Goal: Information Seeking & Learning: Learn about a topic

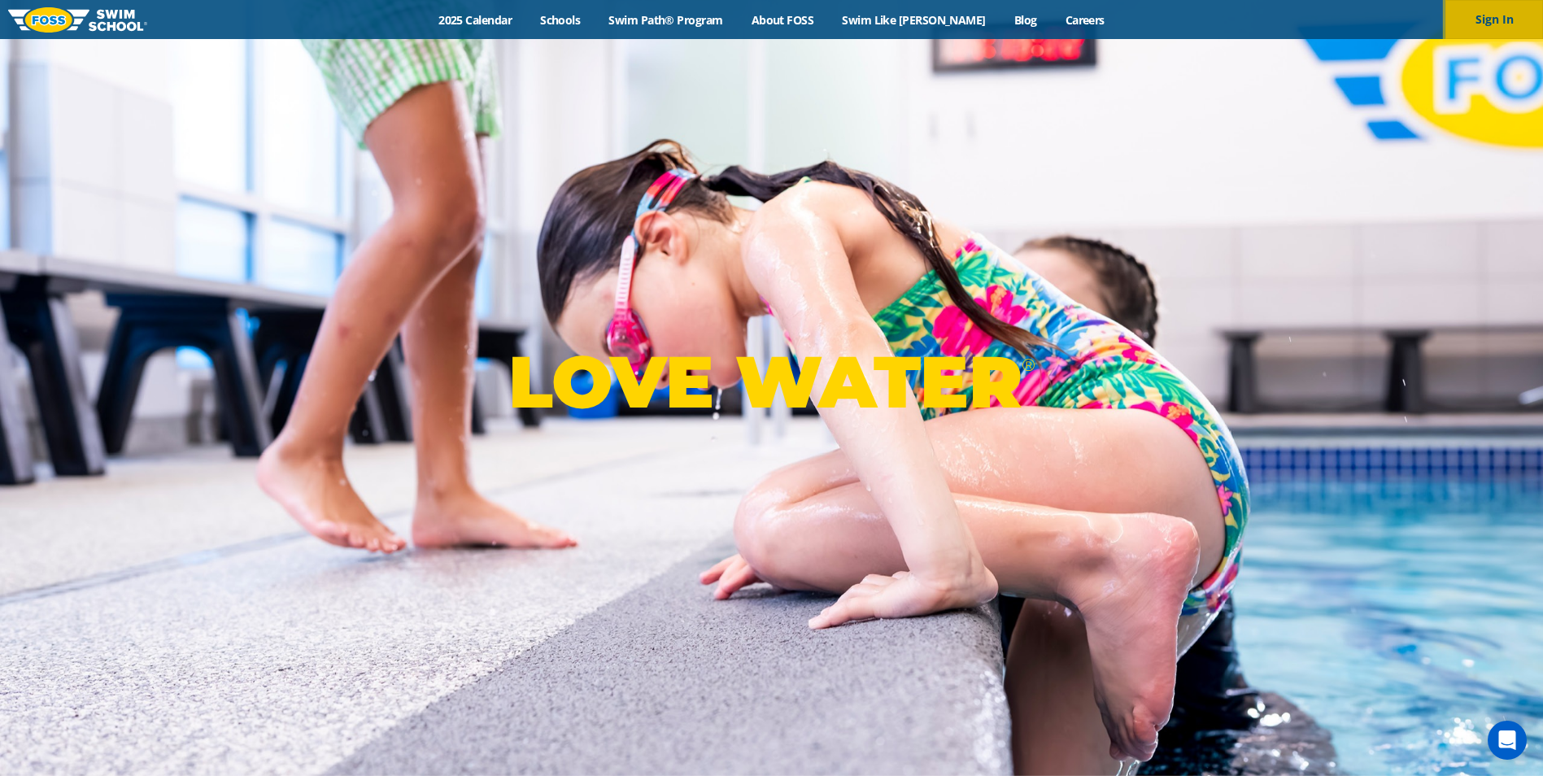
click at [1505, 29] on button "Sign In" at bounding box center [1495, 19] width 98 height 39
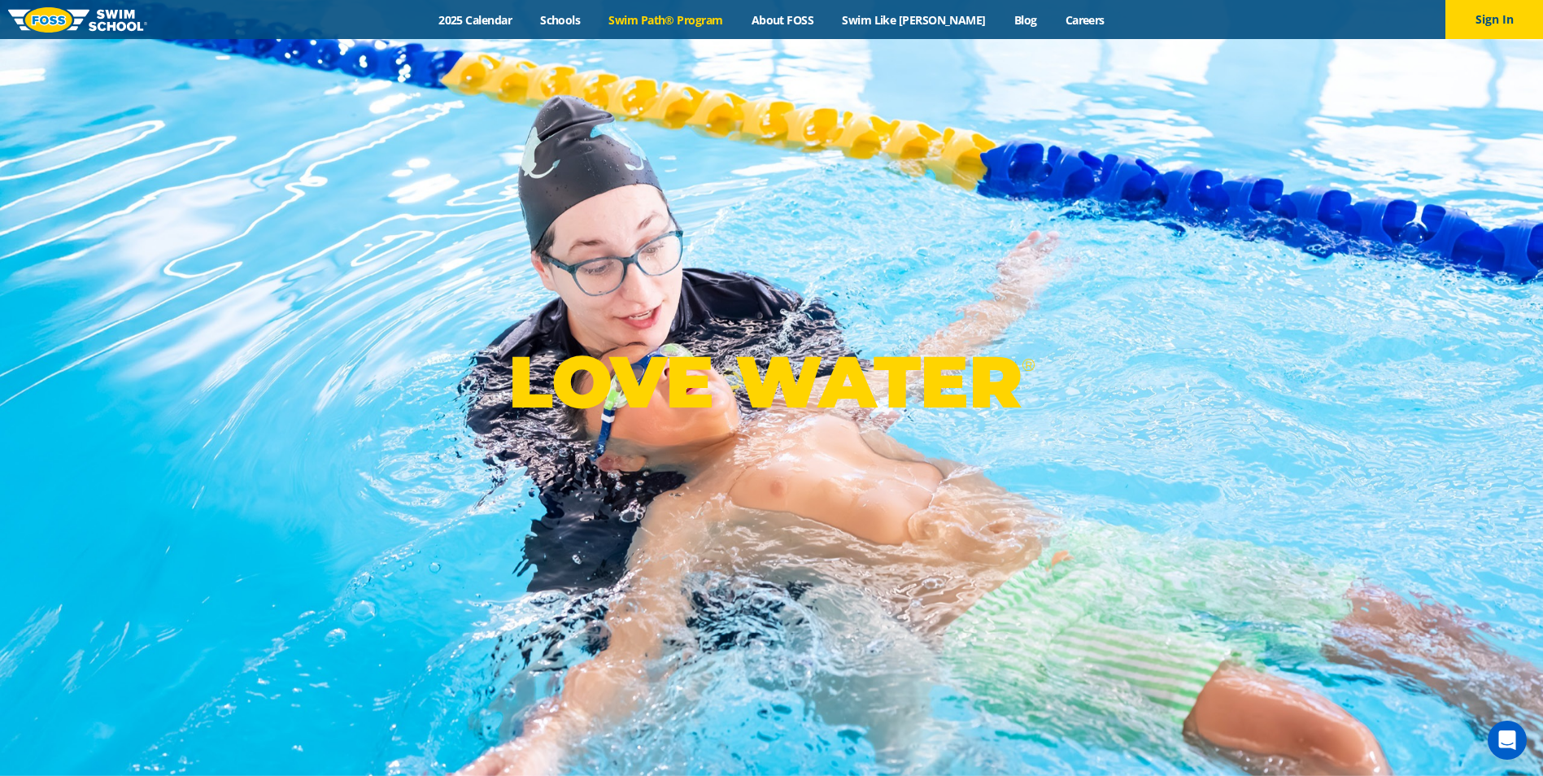
click at [673, 15] on link "Swim Path® Program" at bounding box center [666, 19] width 142 height 15
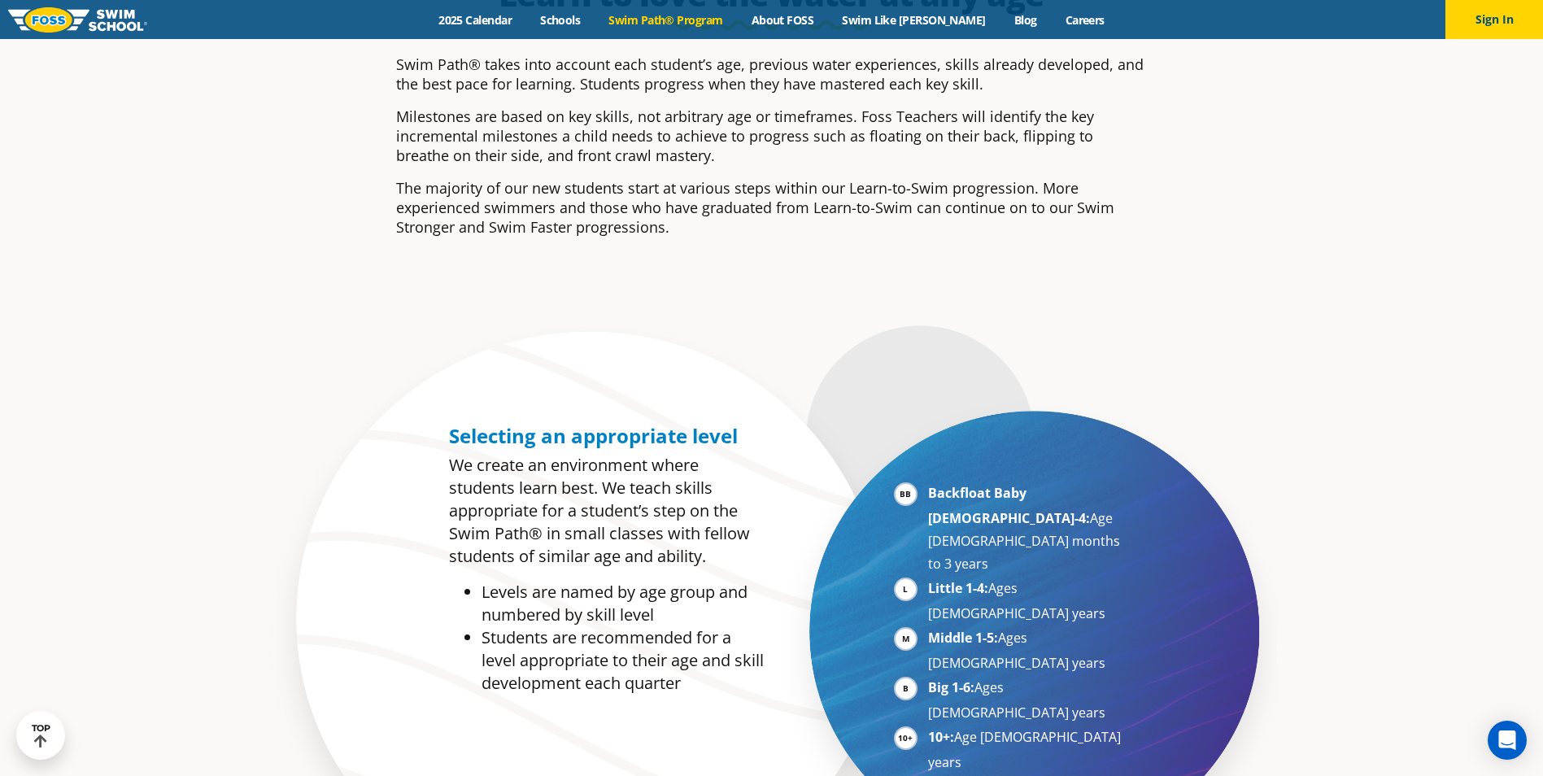
scroll to position [651, 0]
